Goal: Information Seeking & Learning: Learn about a topic

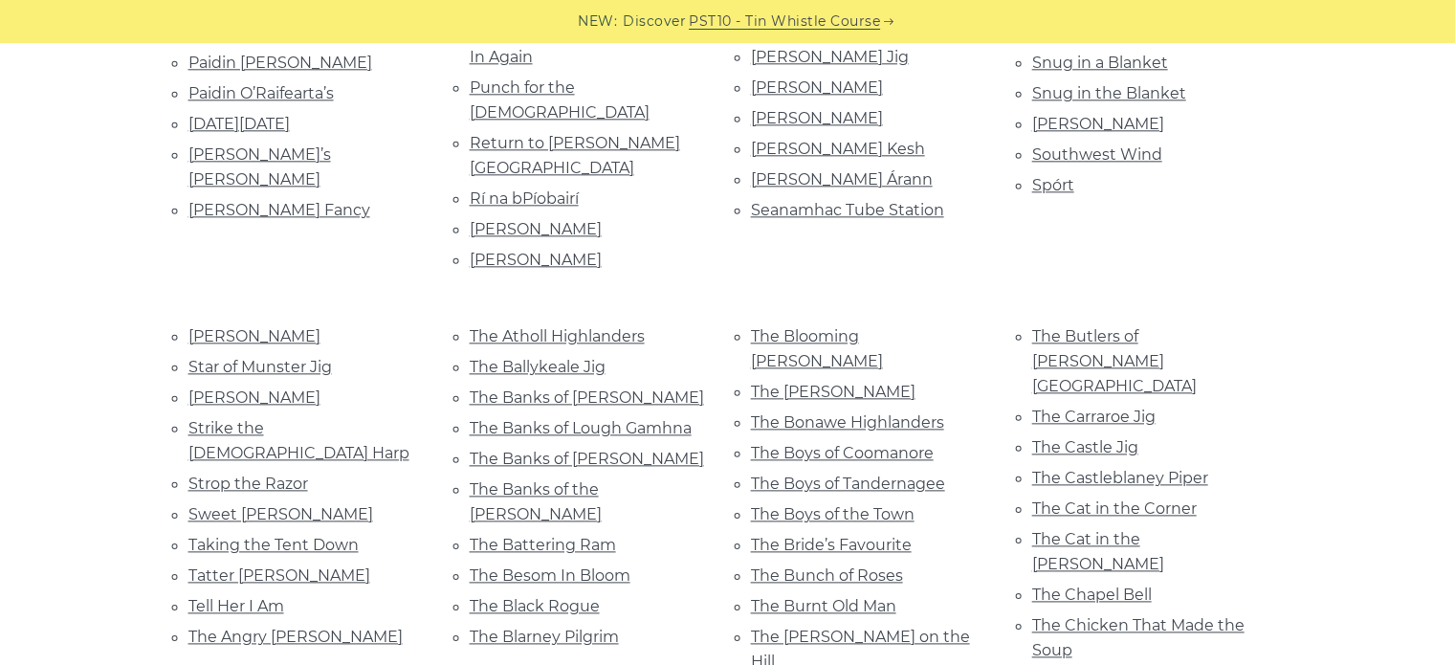
scroll to position [2236, 0]
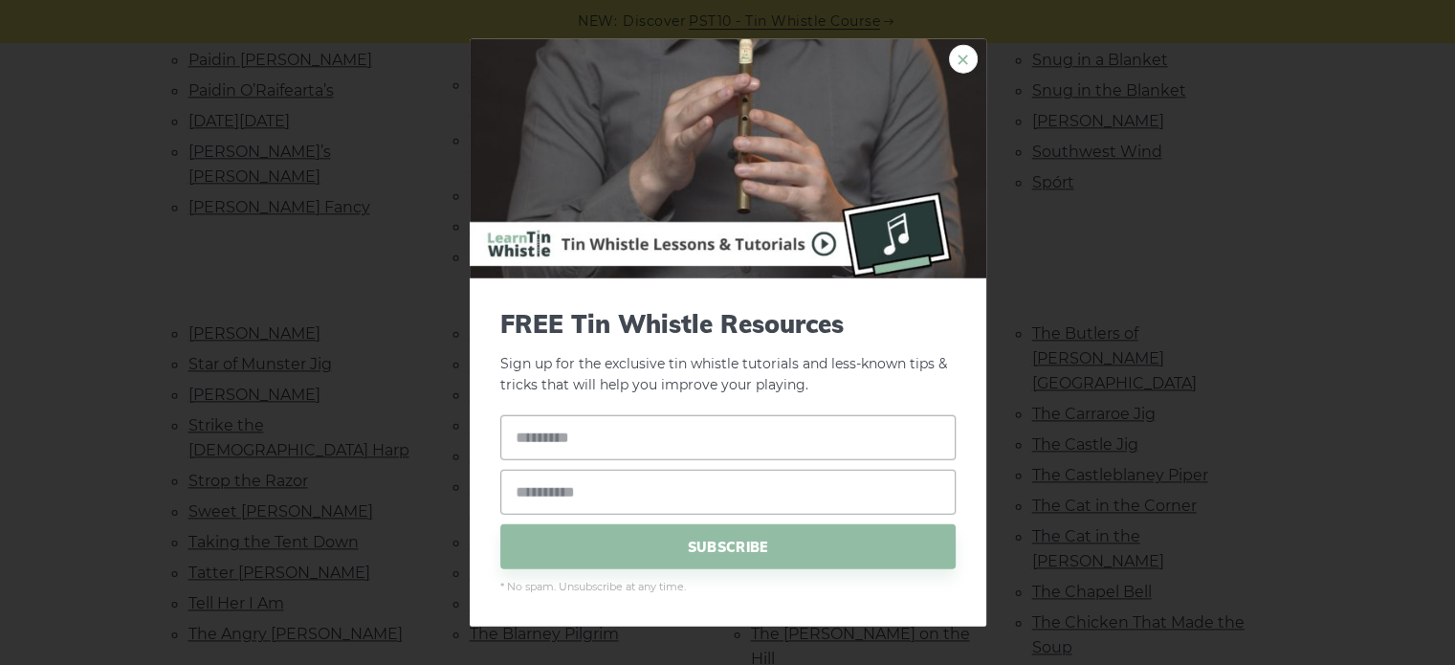
click at [971, 57] on link "×" at bounding box center [963, 58] width 29 height 29
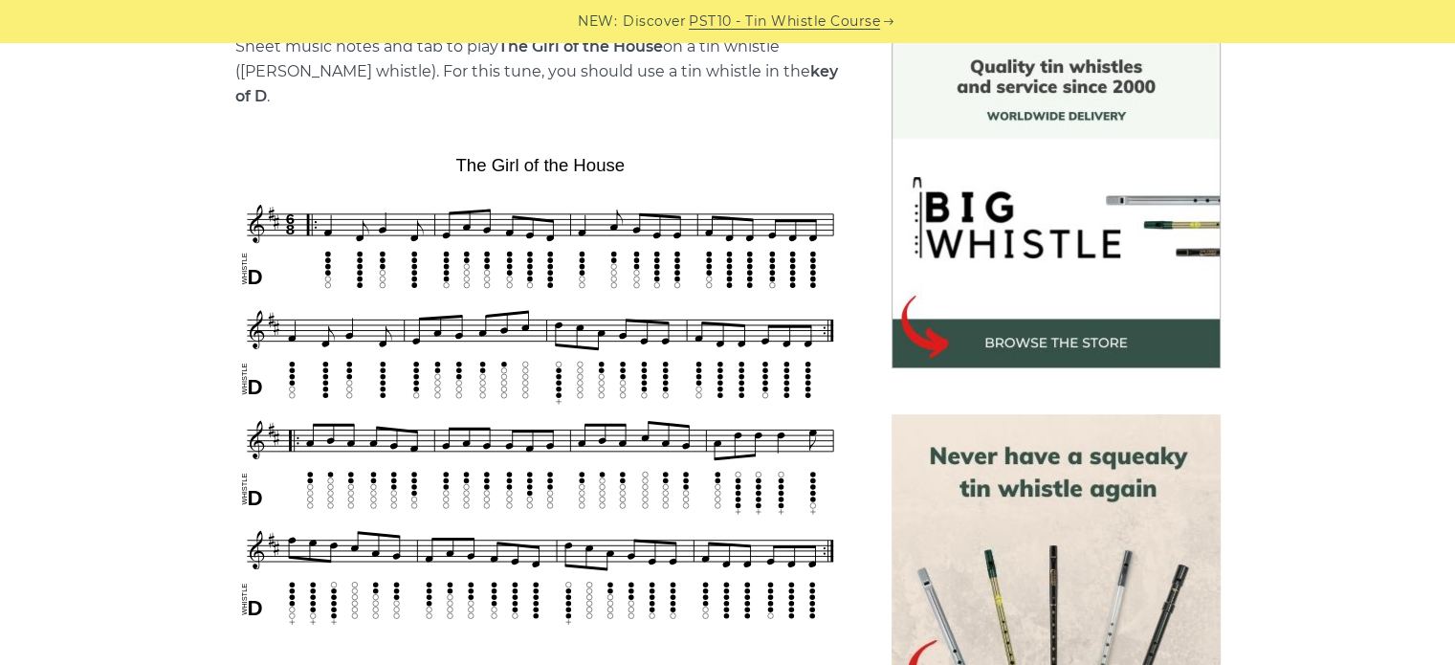
scroll to position [512, 0]
